Goal: Task Accomplishment & Management: Complete application form

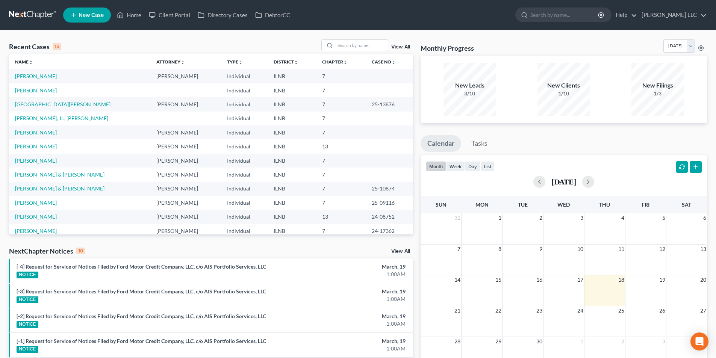
click at [37, 130] on link "[PERSON_NAME]" at bounding box center [36, 132] width 42 height 6
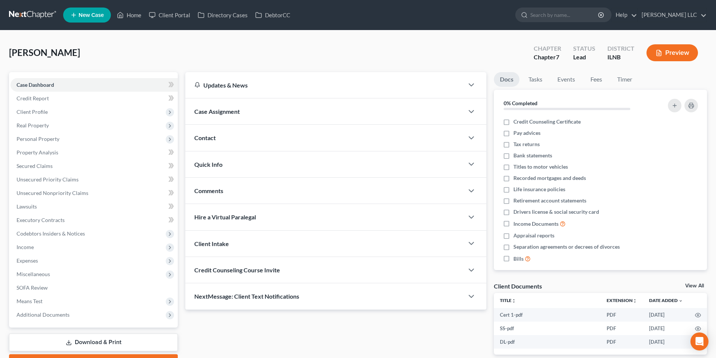
scroll to position [41, 0]
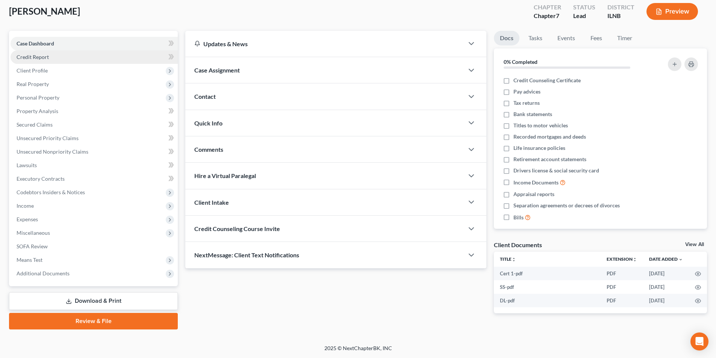
click at [68, 60] on link "Credit Report" at bounding box center [94, 57] width 167 height 14
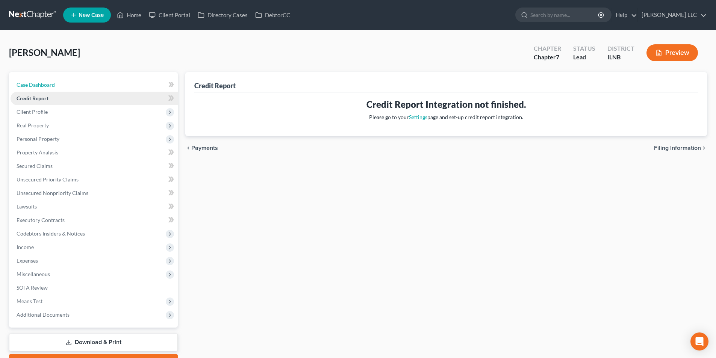
click at [40, 83] on span "Case Dashboard" at bounding box center [36, 85] width 38 height 6
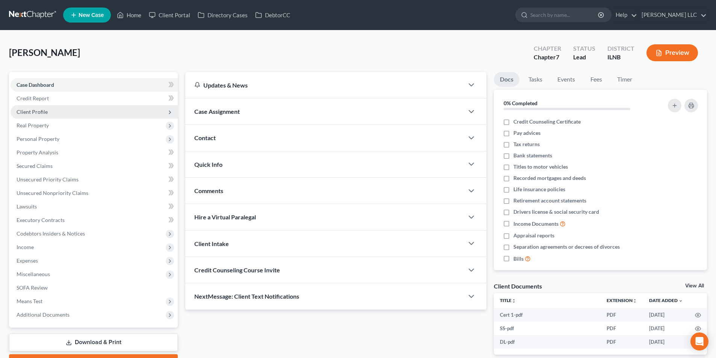
click at [38, 111] on span "Client Profile" at bounding box center [32, 112] width 31 height 6
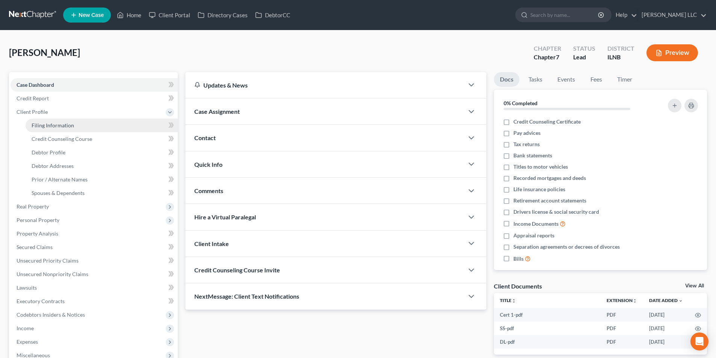
click at [40, 127] on span "Filing Information" at bounding box center [53, 125] width 42 height 6
select select "1"
select select "0"
select select "25"
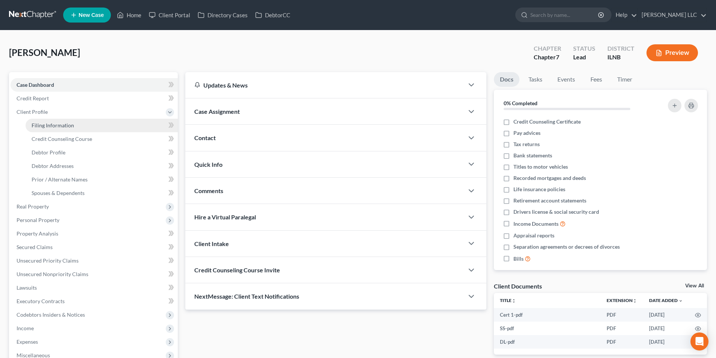
select select "3"
select select "14"
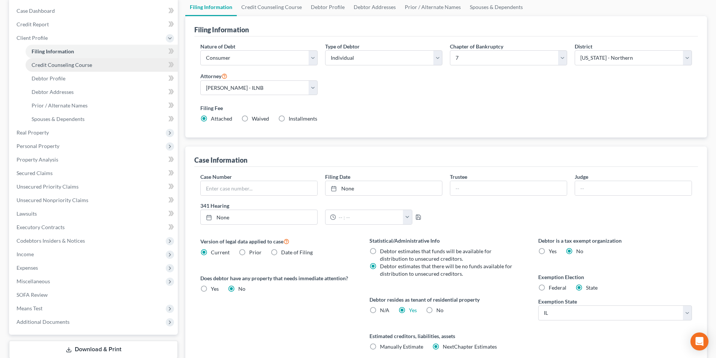
scroll to position [75, 0]
click at [55, 77] on span "Debtor Profile" at bounding box center [49, 77] width 34 height 6
select select "3"
select select "1"
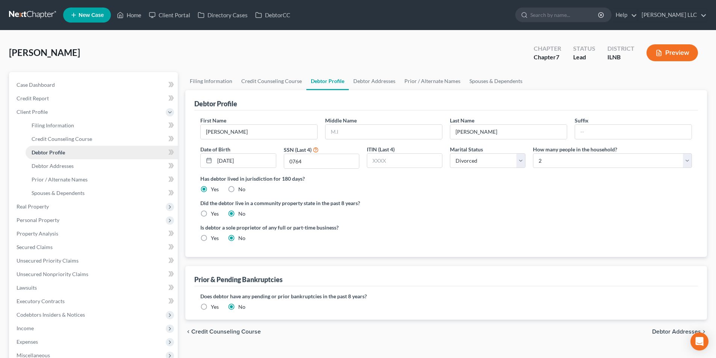
click at [52, 154] on span "Debtor Profile" at bounding box center [48, 152] width 33 height 6
click at [51, 168] on span "Debtor Addresses" at bounding box center [53, 166] width 42 height 6
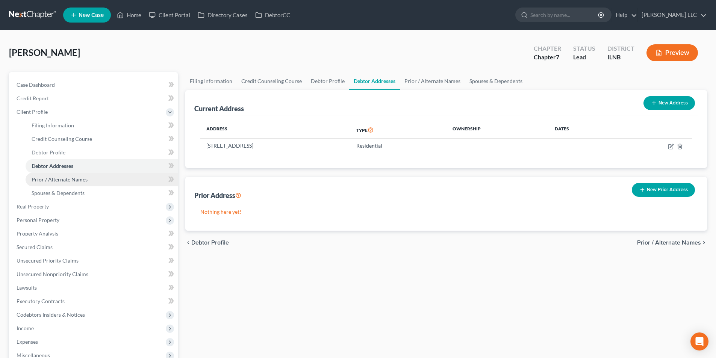
click at [53, 184] on link "Prior / Alternate Names" at bounding box center [102, 180] width 152 height 14
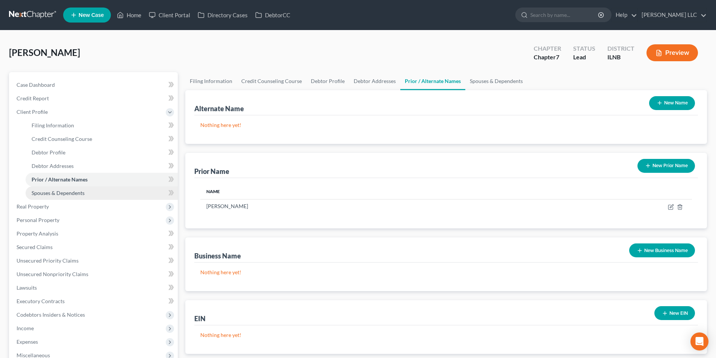
click at [55, 190] on span "Spouses & Dependents" at bounding box center [58, 193] width 53 height 6
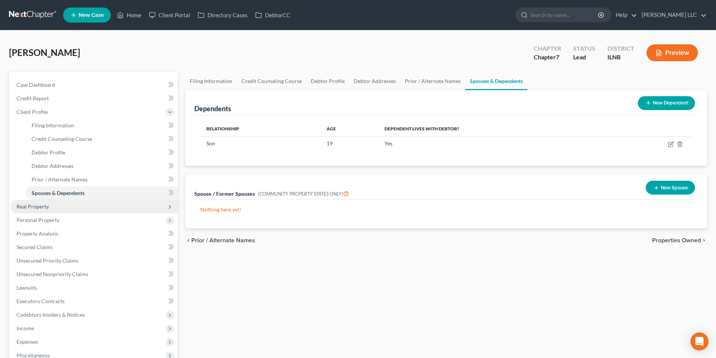
click at [52, 207] on span "Real Property" at bounding box center [94, 207] width 167 height 14
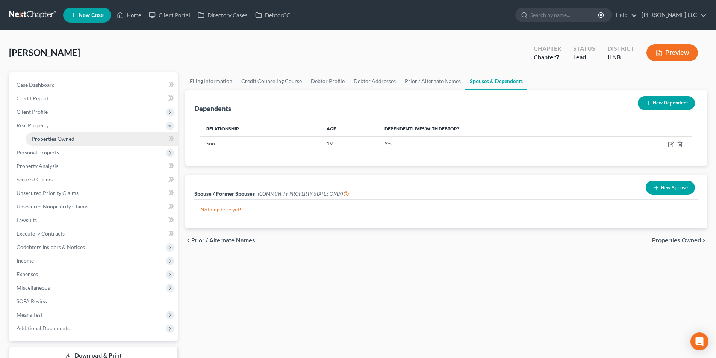
click at [55, 138] on span "Properties Owned" at bounding box center [53, 139] width 43 height 6
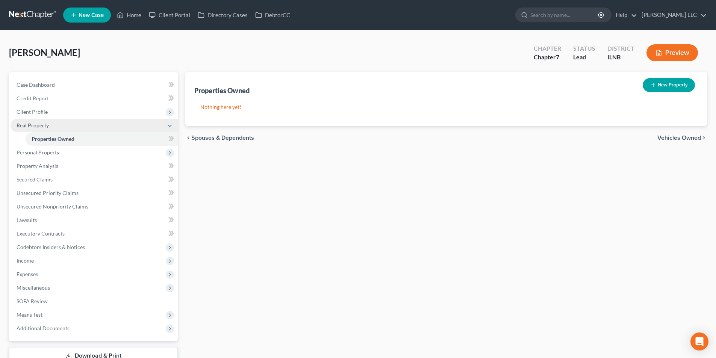
click at [52, 123] on span "Real Property" at bounding box center [94, 126] width 167 height 14
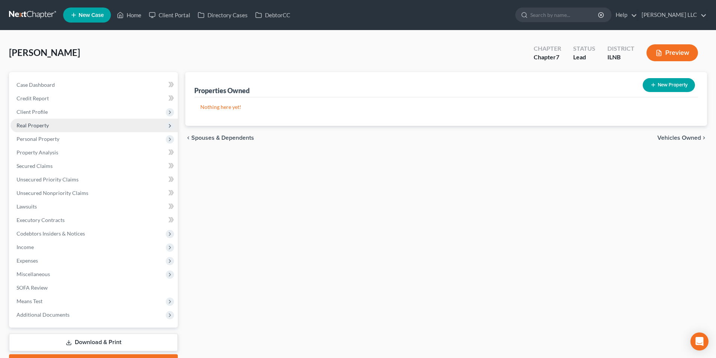
click at [52, 123] on span "Real Property" at bounding box center [94, 126] width 167 height 14
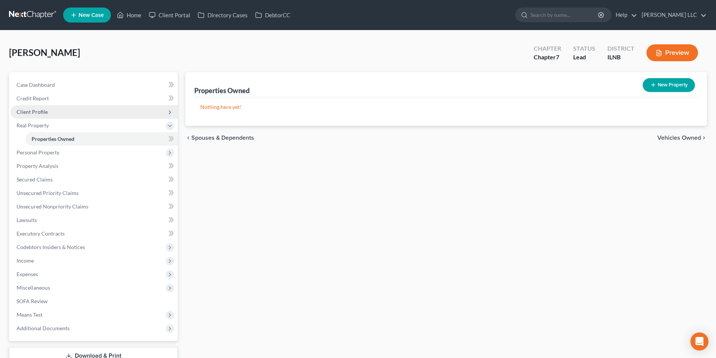
click at [44, 111] on span "Client Profile" at bounding box center [32, 112] width 31 height 6
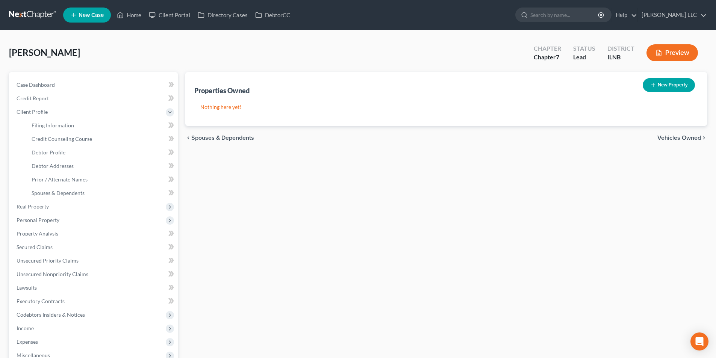
click at [232, 139] on span "Spouses & Dependents" at bounding box center [222, 138] width 63 height 6
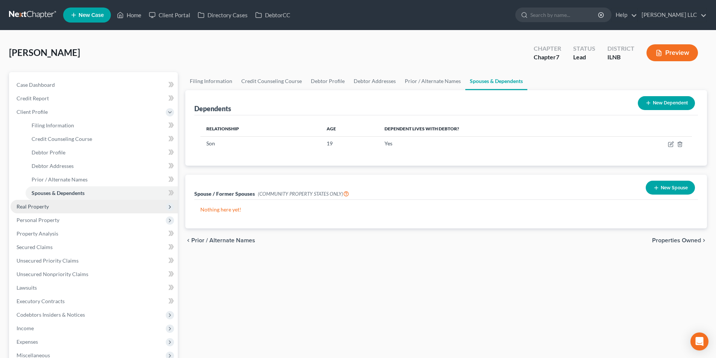
click at [42, 203] on span "Real Property" at bounding box center [33, 206] width 32 height 6
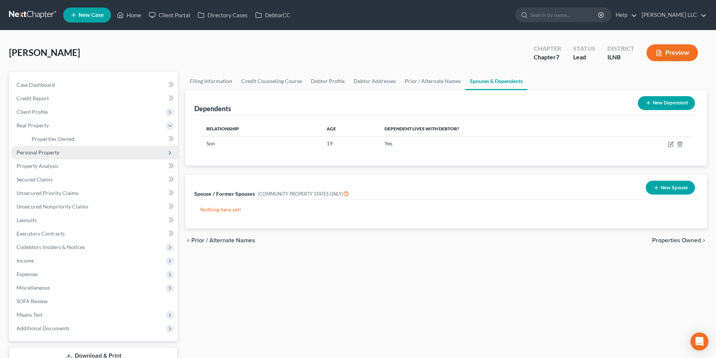
click at [51, 150] on span "Personal Property" at bounding box center [38, 152] width 43 height 6
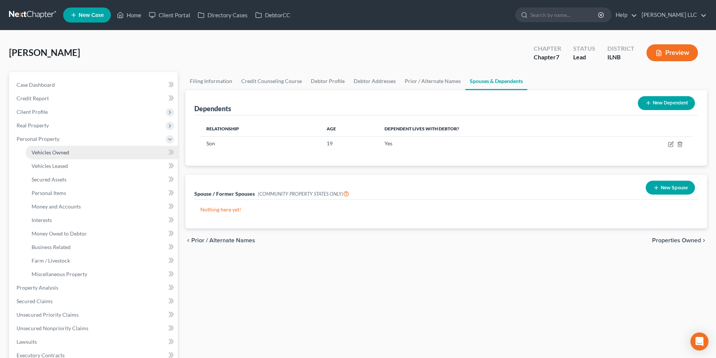
click at [49, 151] on span "Vehicles Owned" at bounding box center [51, 152] width 38 height 6
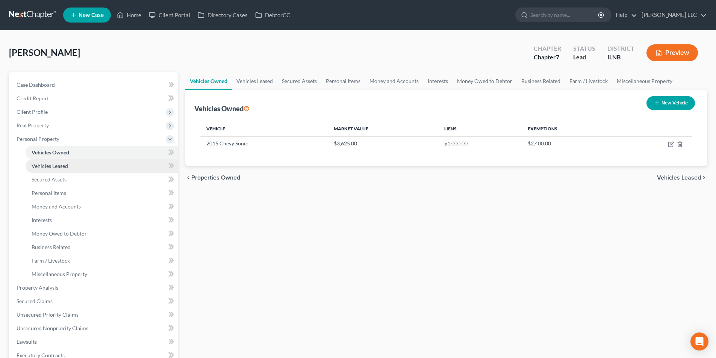
click at [46, 166] on span "Vehicles Leased" at bounding box center [50, 166] width 36 height 6
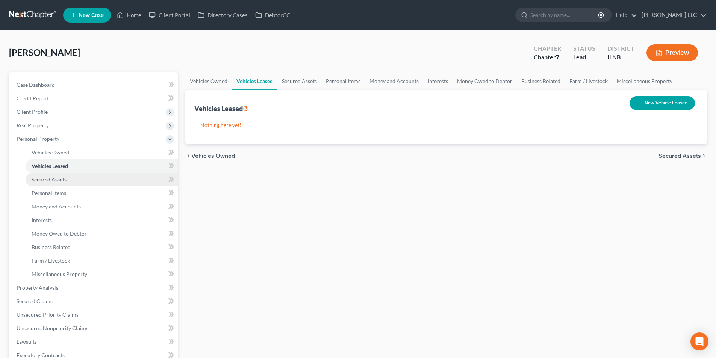
click at [45, 178] on span "Secured Assets" at bounding box center [49, 179] width 35 height 6
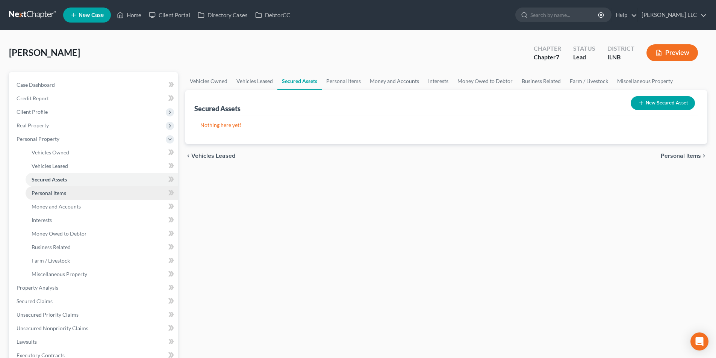
click at [44, 193] on span "Personal Items" at bounding box center [49, 193] width 35 height 6
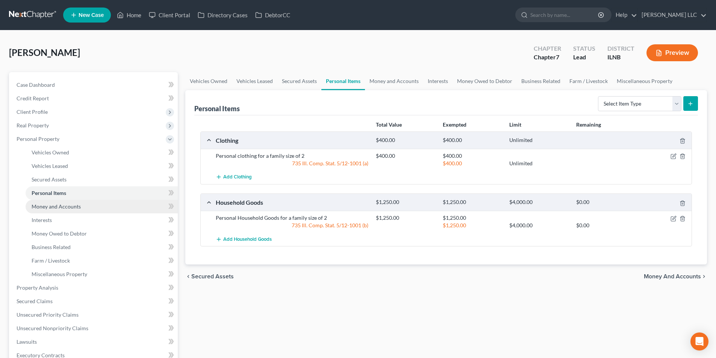
click at [46, 208] on span "Money and Accounts" at bounding box center [56, 206] width 49 height 6
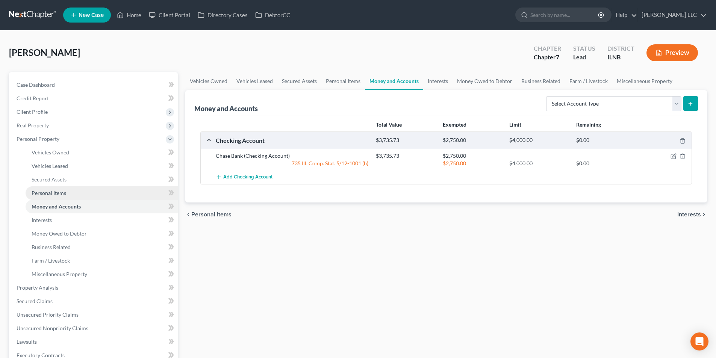
click at [48, 190] on span "Personal Items" at bounding box center [49, 193] width 35 height 6
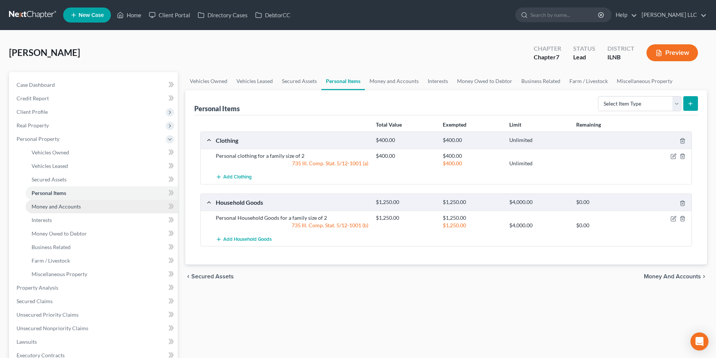
click at [47, 204] on span "Money and Accounts" at bounding box center [56, 206] width 49 height 6
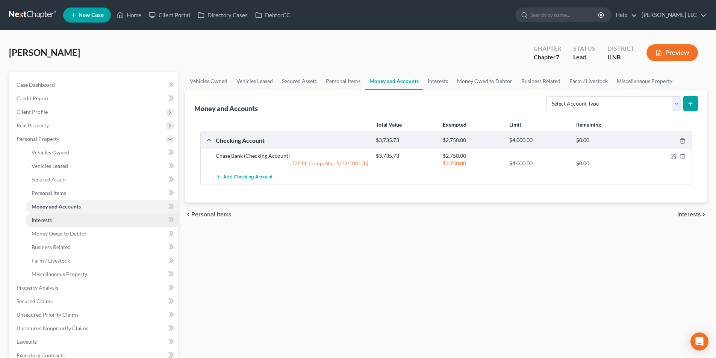
click at [46, 223] on link "Interests" at bounding box center [102, 221] width 152 height 14
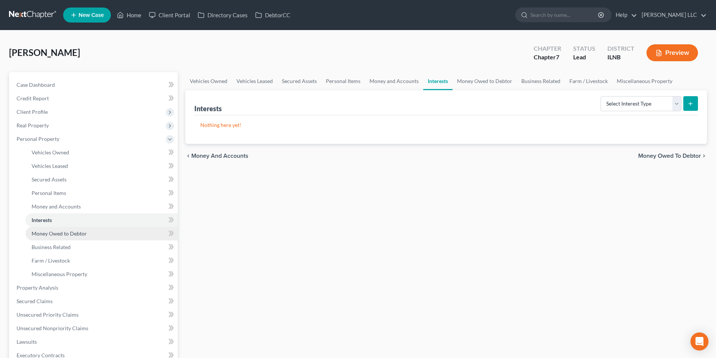
click at [46, 231] on span "Money Owed to Debtor" at bounding box center [59, 234] width 55 height 6
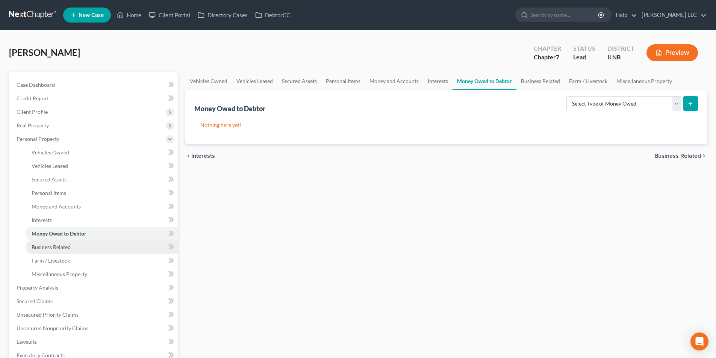
click at [44, 247] on span "Business Related" at bounding box center [51, 247] width 39 height 6
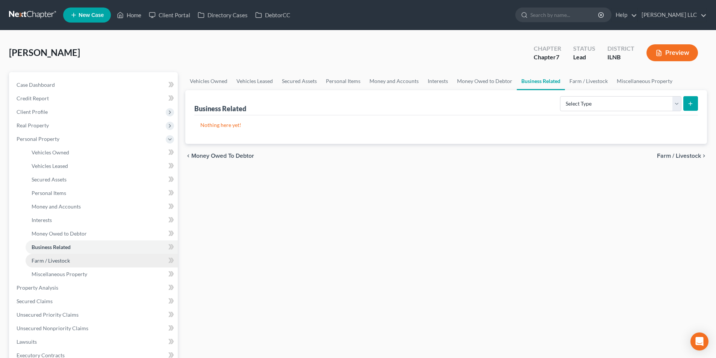
click at [41, 255] on link "Farm / Livestock" at bounding box center [102, 261] width 152 height 14
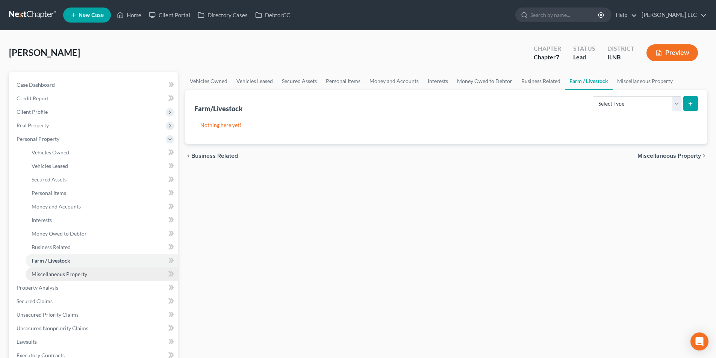
click at [36, 273] on span "Miscellaneous Property" at bounding box center [60, 274] width 56 height 6
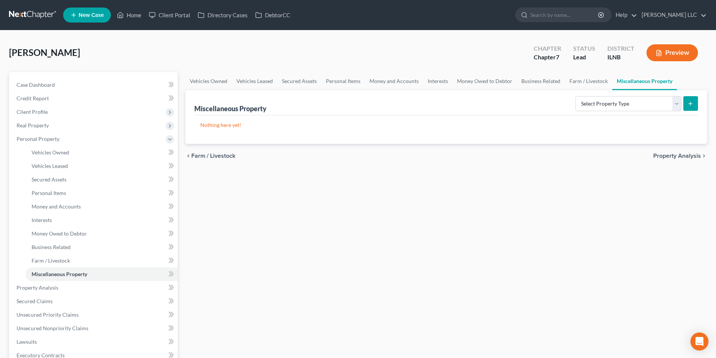
click at [678, 158] on span "Property Analysis" at bounding box center [678, 156] width 48 height 6
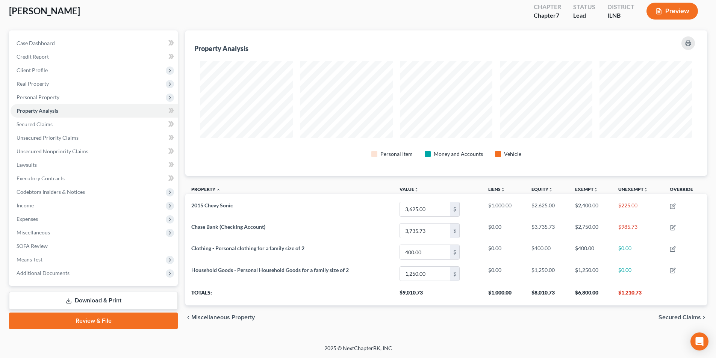
click at [670, 321] on span "Secured Claims" at bounding box center [680, 318] width 42 height 6
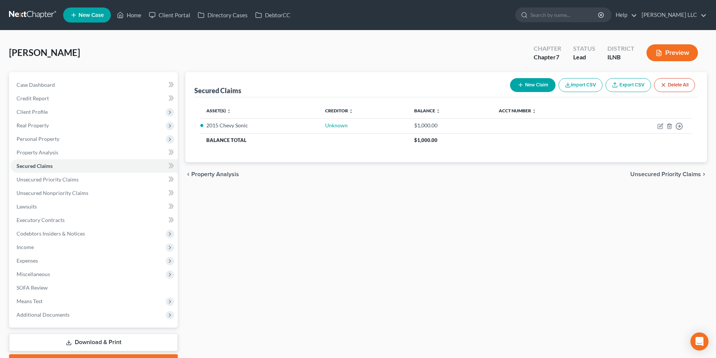
click at [648, 174] on span "Unsecured Priority Claims" at bounding box center [666, 174] width 71 height 6
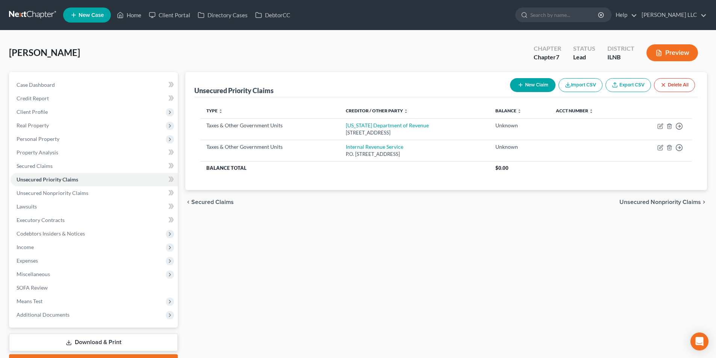
click at [643, 201] on span "Unsecured Nonpriority Claims" at bounding box center [661, 202] width 82 height 6
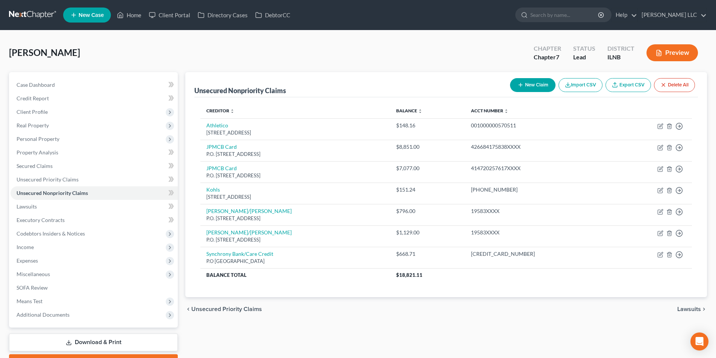
click at [687, 309] on span "Lawsuits" at bounding box center [690, 310] width 24 height 6
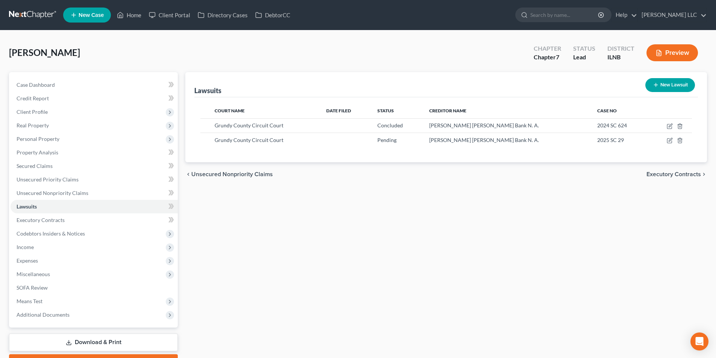
click at [687, 179] on div "chevron_left Unsecured Nonpriority Claims Executory Contracts chevron_right" at bounding box center [446, 174] width 522 height 24
click at [687, 177] on span "Executory Contracts" at bounding box center [674, 174] width 55 height 6
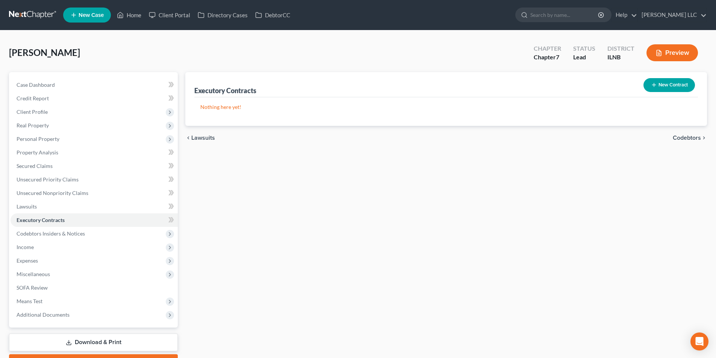
click at [681, 137] on span "Codebtors" at bounding box center [687, 138] width 28 height 6
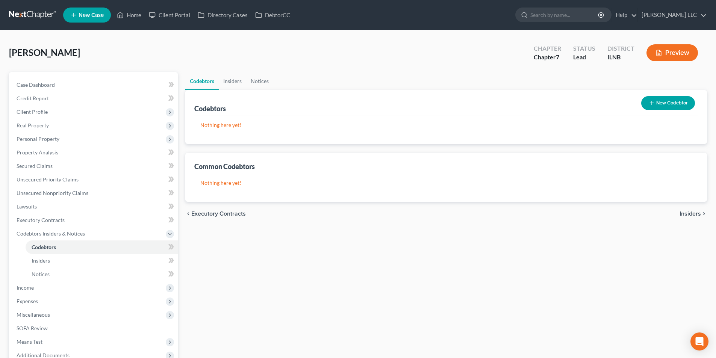
click at [685, 215] on span "Insiders" at bounding box center [690, 214] width 21 height 6
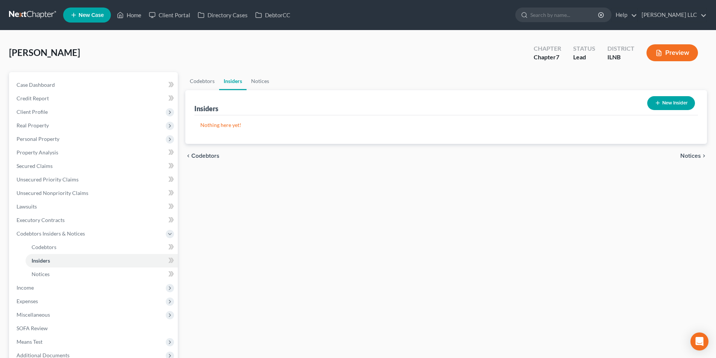
click at [685, 215] on div "Codebtors Insiders Notices Insiders New Insider Nothing here yet! Name Balance …" at bounding box center [447, 242] width 530 height 340
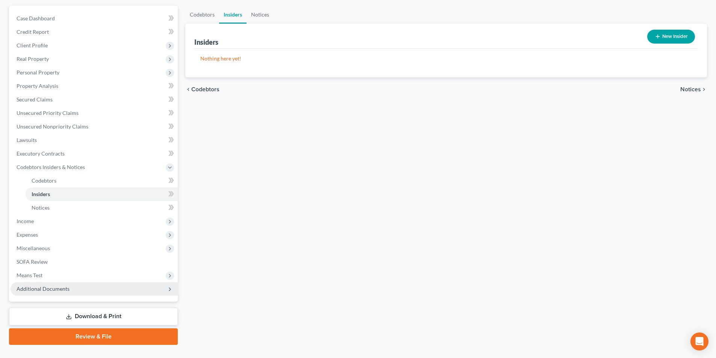
scroll to position [82, 0]
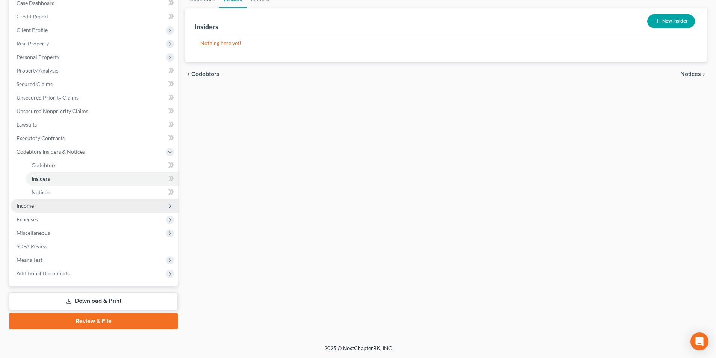
click at [84, 204] on span "Income" at bounding box center [94, 206] width 167 height 14
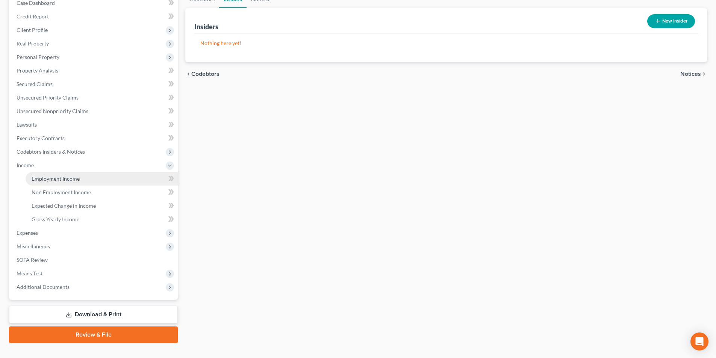
click at [93, 177] on link "Employment Income" at bounding box center [102, 179] width 152 height 14
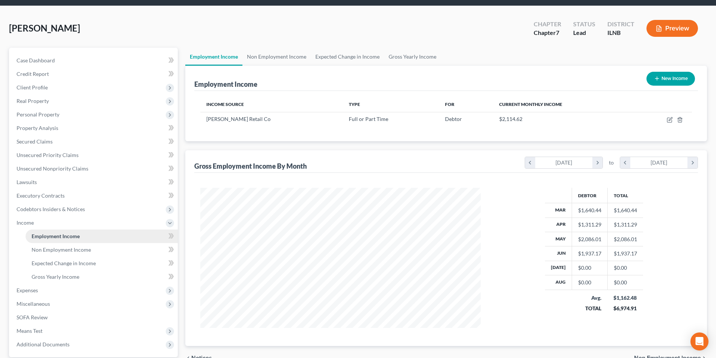
scroll to position [38, 0]
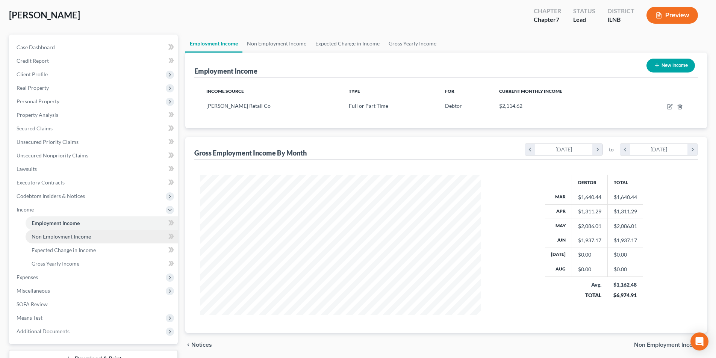
click at [88, 234] on span "Non Employment Income" at bounding box center [61, 237] width 59 height 6
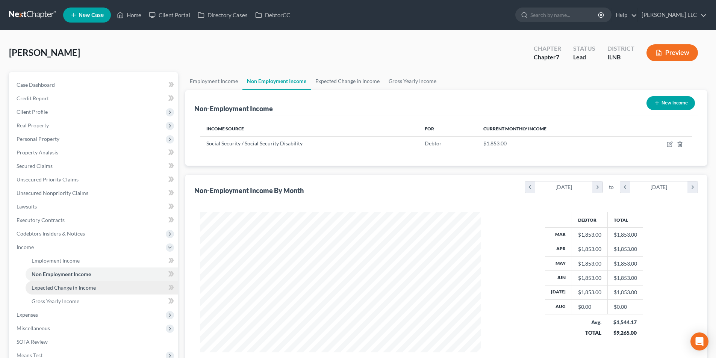
scroll to position [140, 296]
click at [86, 287] on span "Expected Change in Income" at bounding box center [64, 288] width 64 height 6
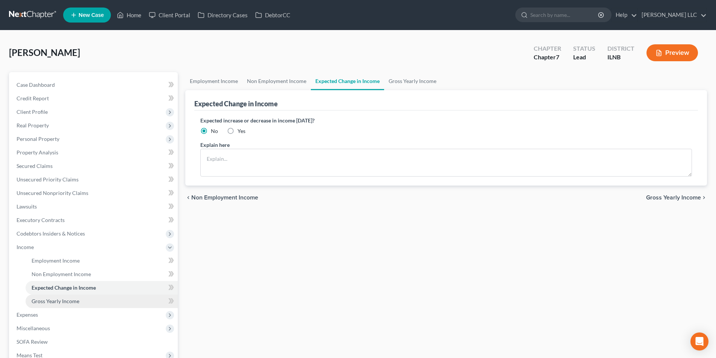
click at [80, 301] on link "Gross Yearly Income" at bounding box center [102, 302] width 152 height 14
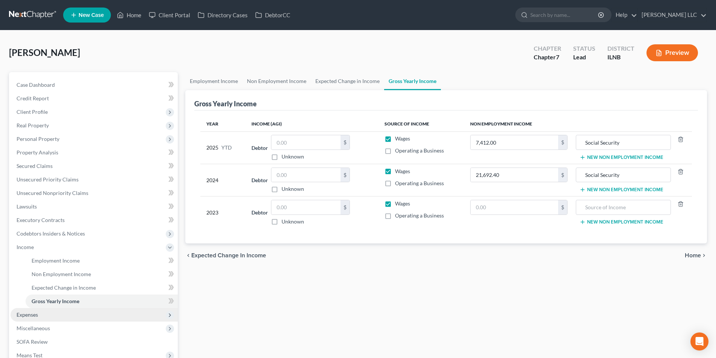
click at [47, 316] on span "Expenses" at bounding box center [94, 315] width 167 height 14
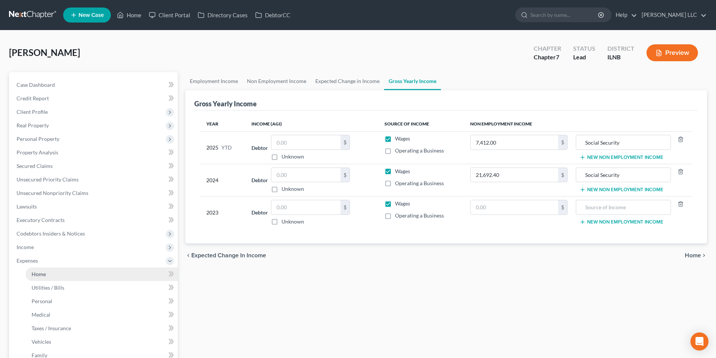
click at [83, 277] on link "Home" at bounding box center [102, 275] width 152 height 14
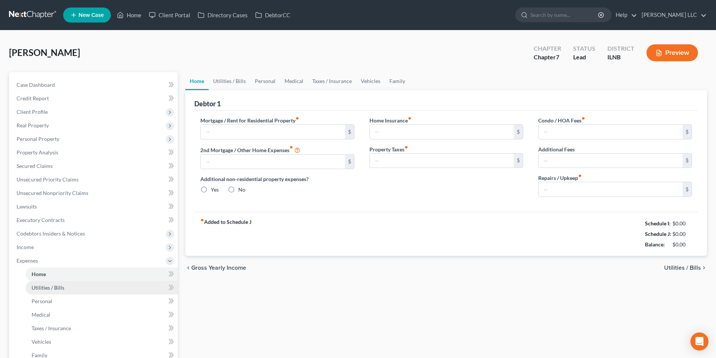
type input "1,000.00"
type input "0.00"
radio input "true"
type input "0.00"
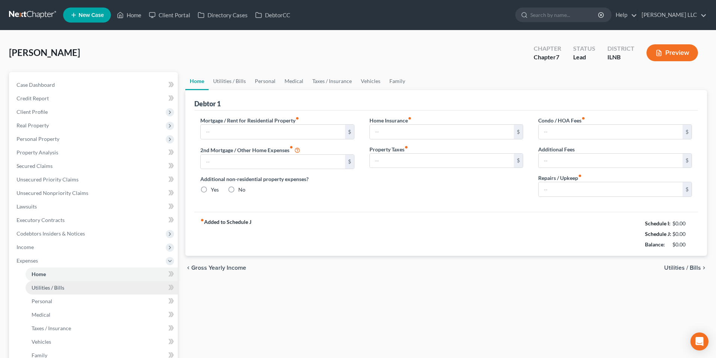
type input "0.00"
type input "75.00"
click at [82, 288] on link "Utilities / Bills" at bounding box center [102, 288] width 152 height 14
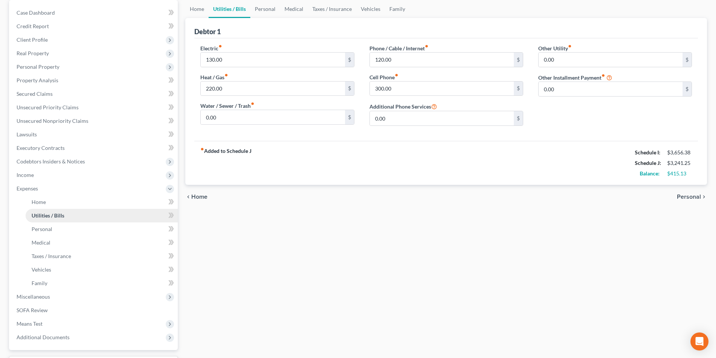
scroll to position [75, 0]
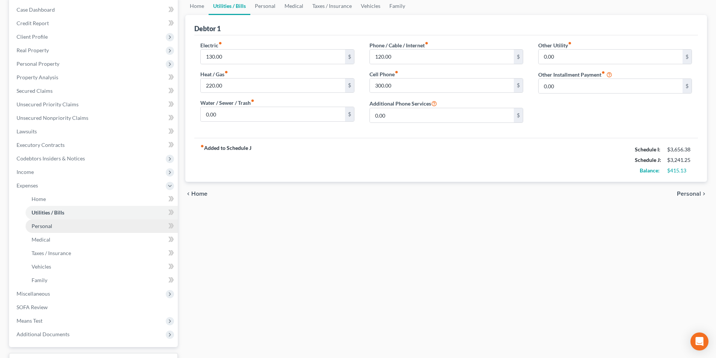
click at [69, 229] on link "Personal" at bounding box center [102, 227] width 152 height 14
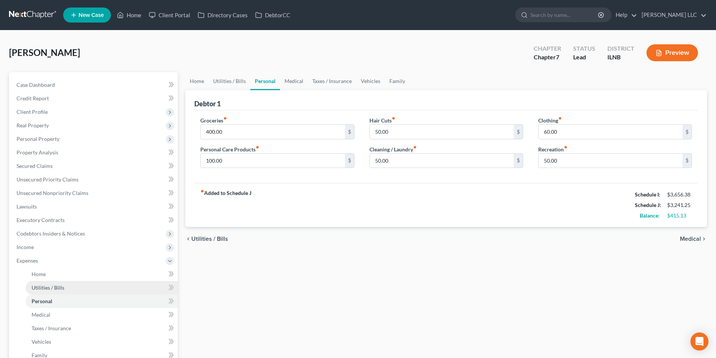
click at [62, 289] on span "Utilities / Bills" at bounding box center [48, 288] width 33 height 6
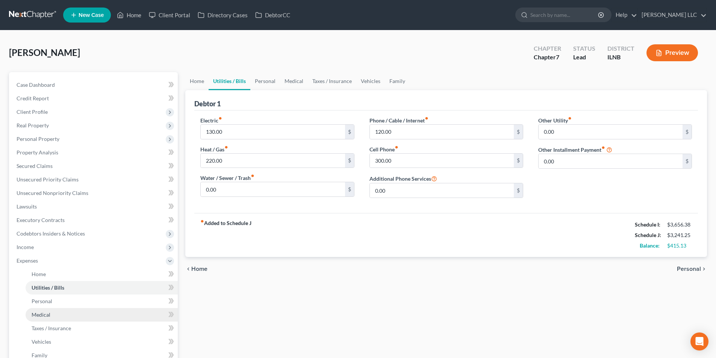
click at [58, 316] on link "Medical" at bounding box center [102, 315] width 152 height 14
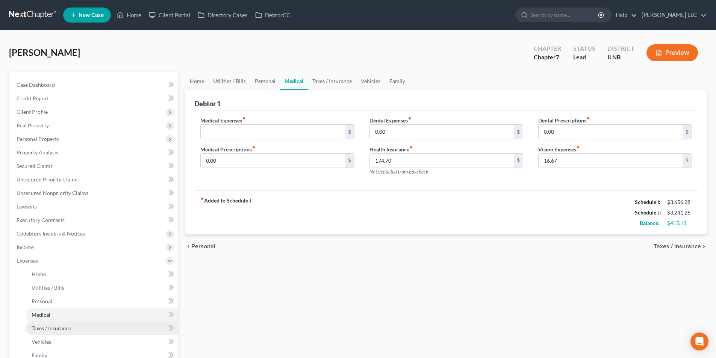
click at [65, 327] on span "Taxes / Insurance" at bounding box center [51, 328] width 39 height 6
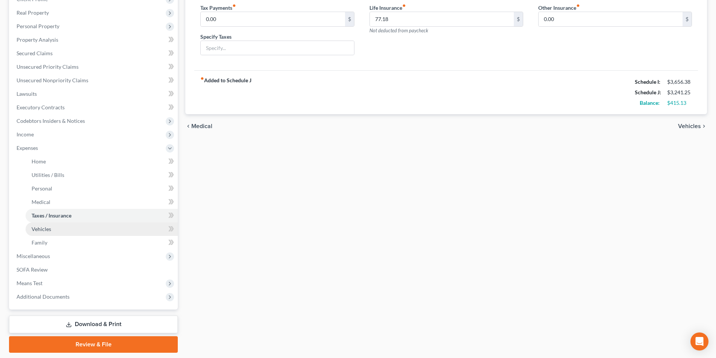
click at [53, 231] on link "Vehicles" at bounding box center [102, 230] width 152 height 14
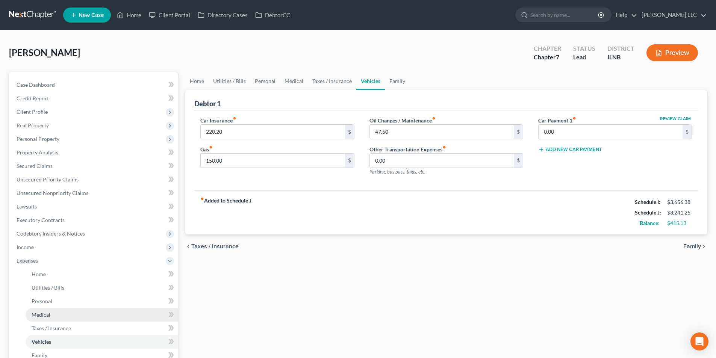
click at [47, 320] on link "Medical" at bounding box center [102, 315] width 152 height 14
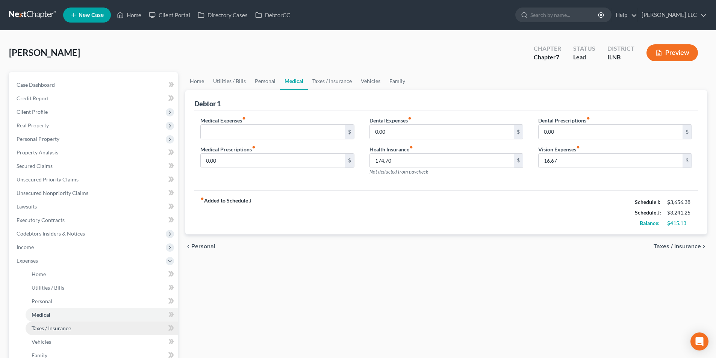
click at [42, 331] on span "Taxes / Insurance" at bounding box center [51, 328] width 39 height 6
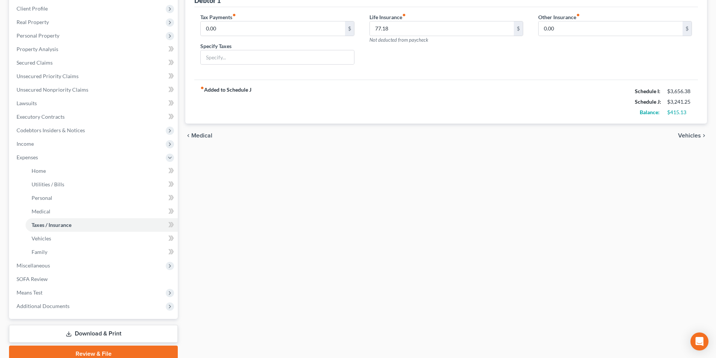
scroll to position [136, 0]
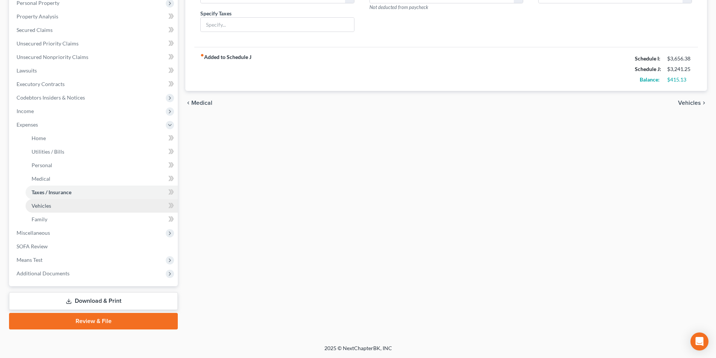
click at [45, 206] on span "Vehicles" at bounding box center [42, 206] width 20 height 6
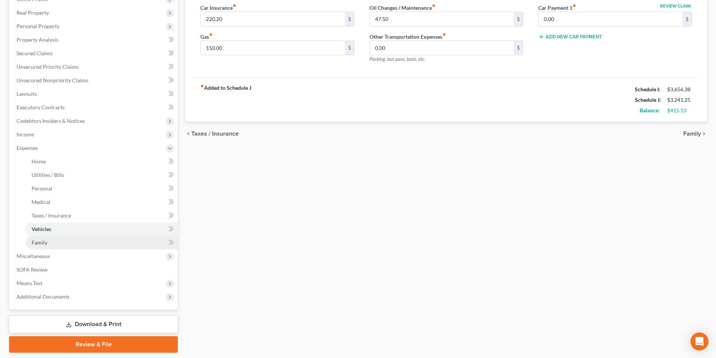
click at [46, 245] on span "Family" at bounding box center [40, 243] width 16 height 6
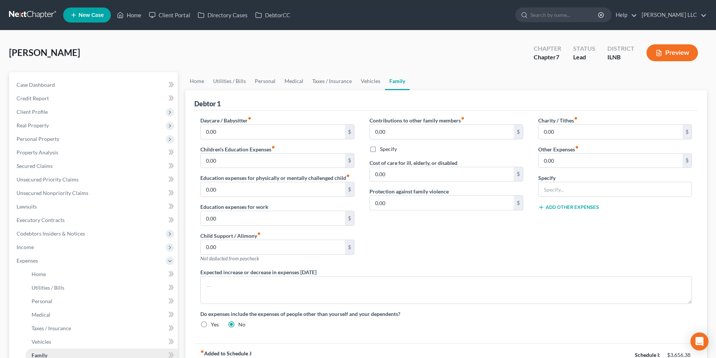
scroll to position [113, 0]
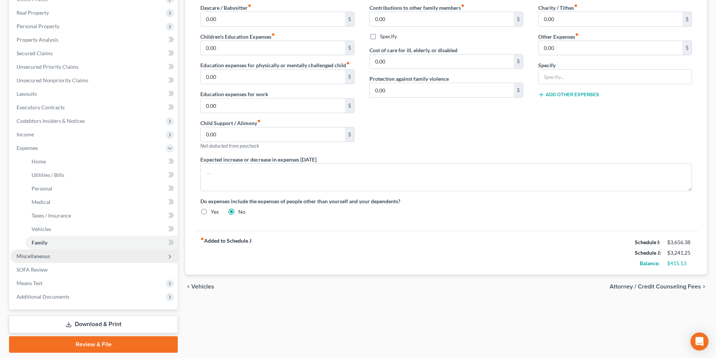
click at [39, 259] on span "Miscellaneous" at bounding box center [33, 256] width 33 height 6
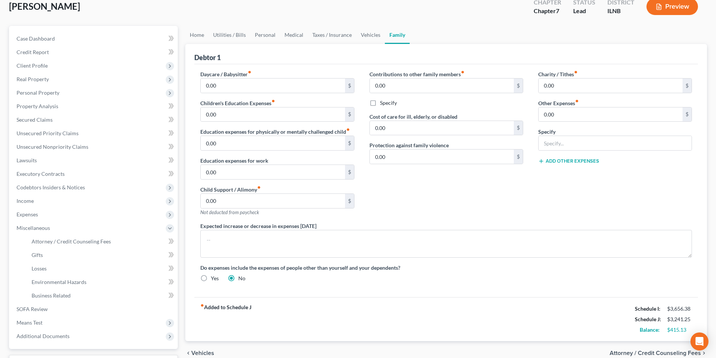
scroll to position [0, 0]
